Goal: Transaction & Acquisition: Purchase product/service

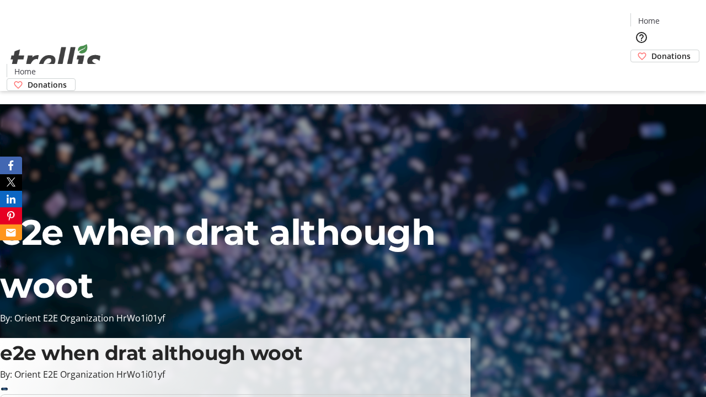
click at [652, 50] on span "Donations" at bounding box center [671, 56] width 39 height 12
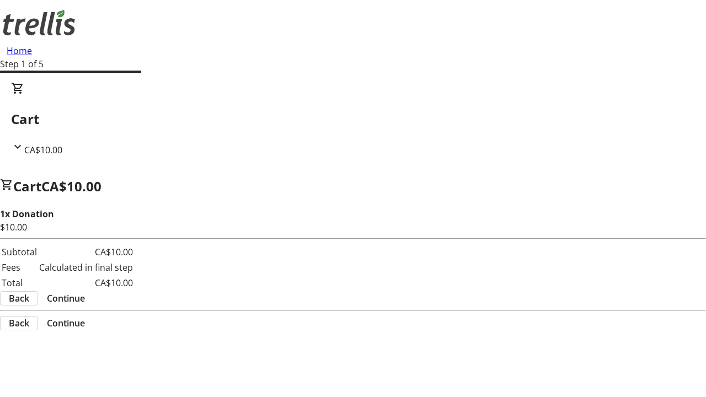
select select "CA"
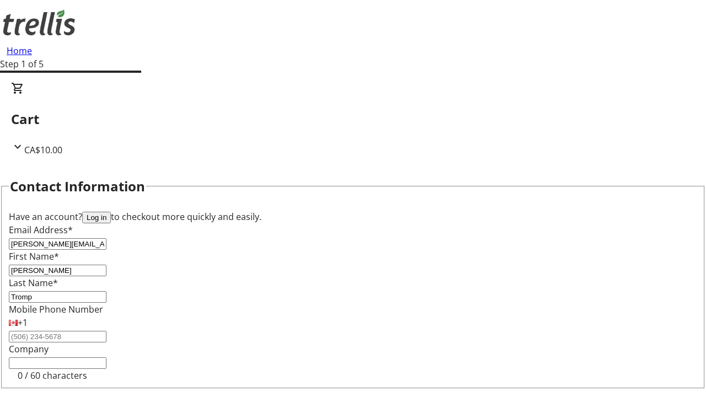
type input "[STREET_ADDRESS][PERSON_NAME]"
type input "Kelowna"
select select "BC"
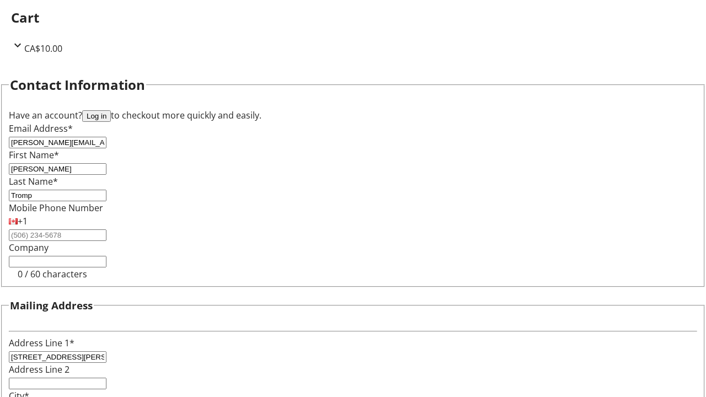
type input "Kelowna"
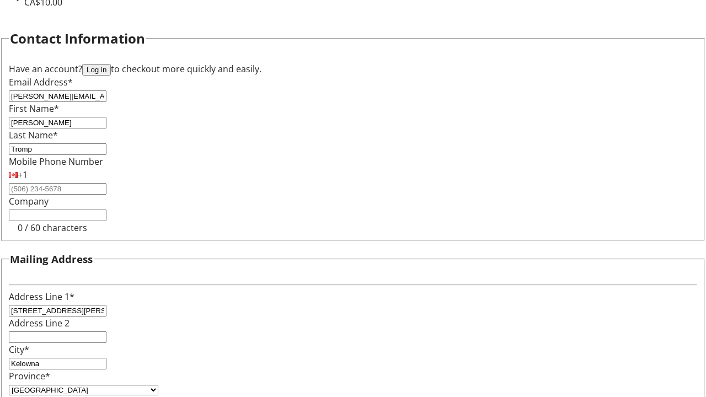
type input "V1Y 0C2"
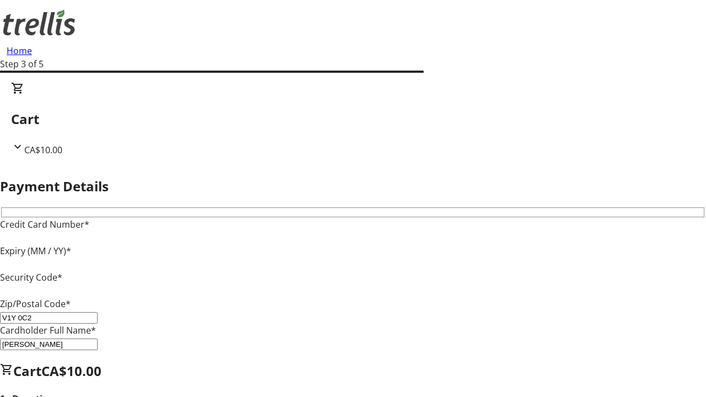
type input "V1Y 0C2"
